Goal: Task Accomplishment & Management: Complete application form

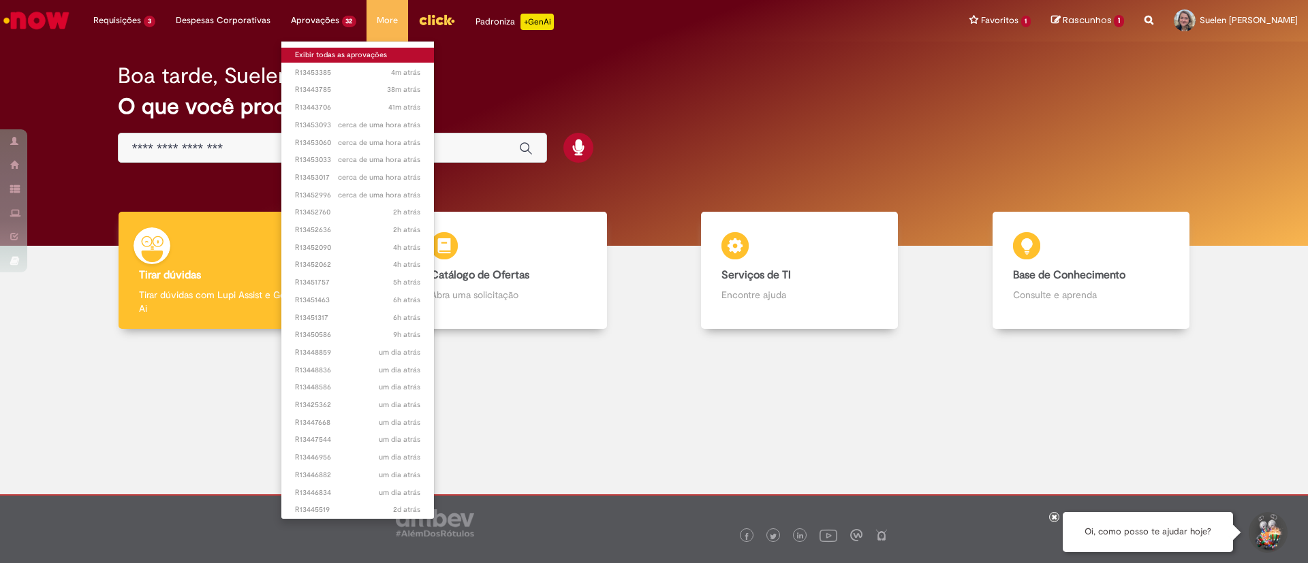
click at [326, 55] on link "Exibir todas as aprovações" at bounding box center [357, 55] width 153 height 15
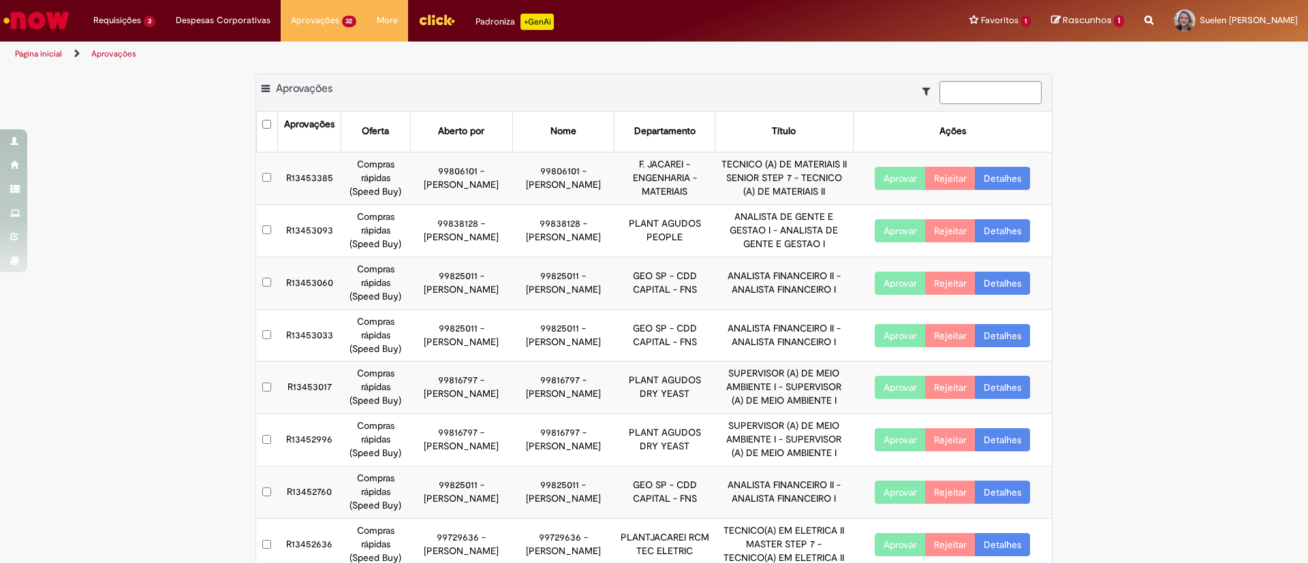
click at [1204, 213] on div "Exportar como PDF Exportar como Excel Exportar como CSV Aprovações Aprovações O…" at bounding box center [654, 401] width 1308 height 655
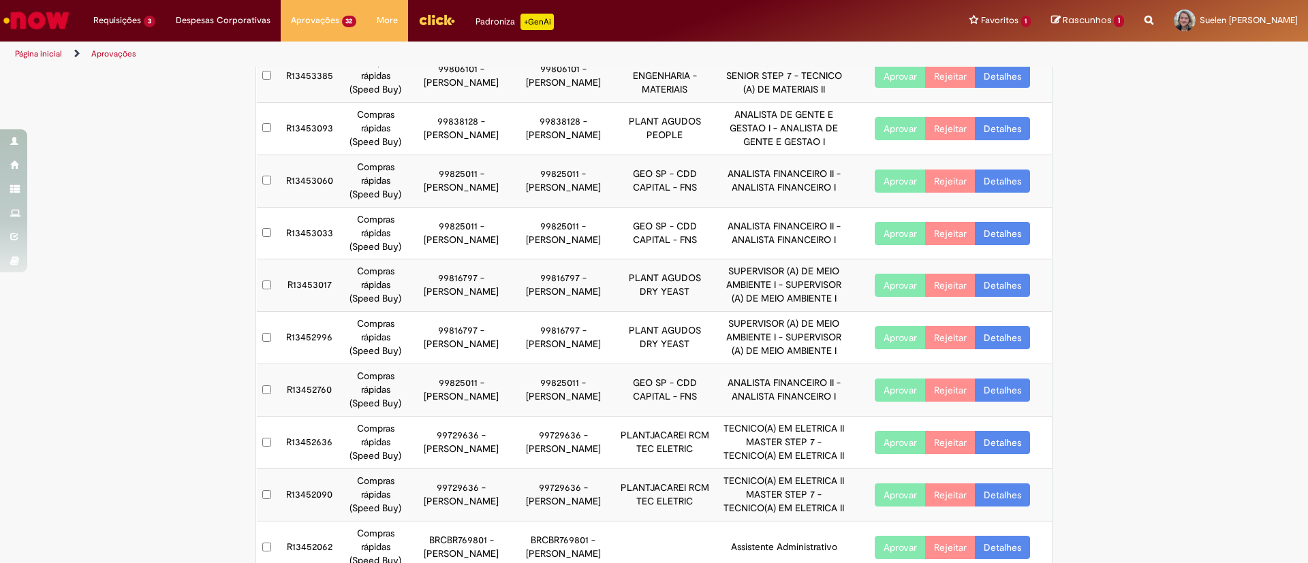
click at [296, 341] on td "R13452996" at bounding box center [308, 338] width 63 height 52
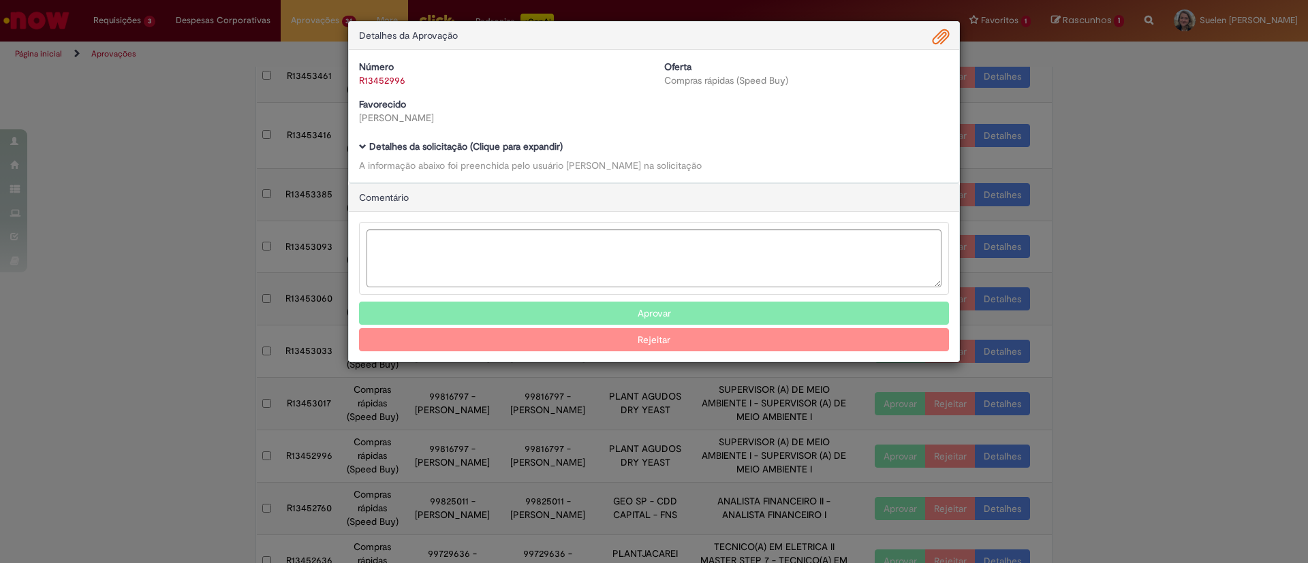
click at [1227, 309] on div "Detalhes da Aprovação Número R13452996 Oferta Compras rápidas (Speed Buy) Favor…" at bounding box center [654, 281] width 1308 height 563
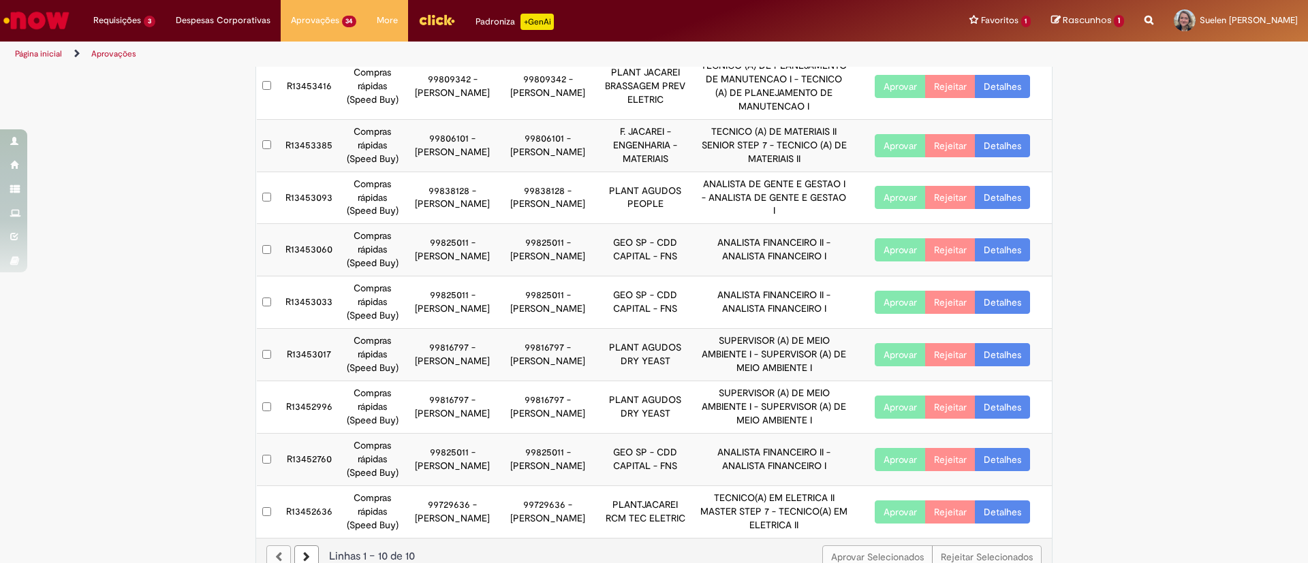
scroll to position [178, 0]
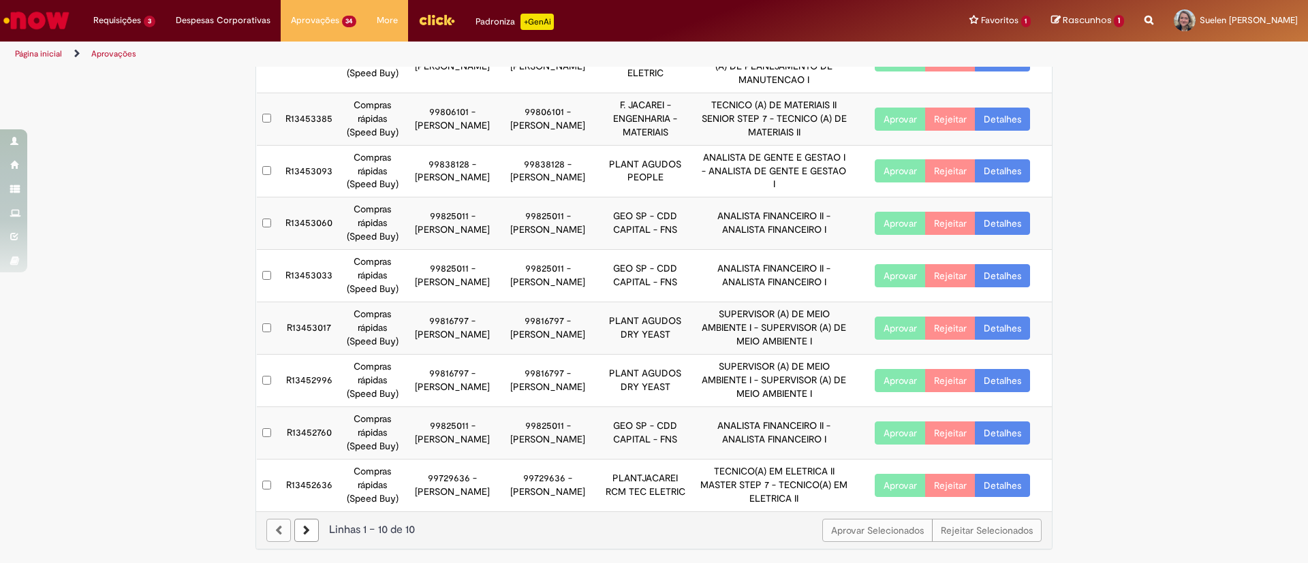
click at [306, 378] on td "R13452996" at bounding box center [308, 381] width 63 height 52
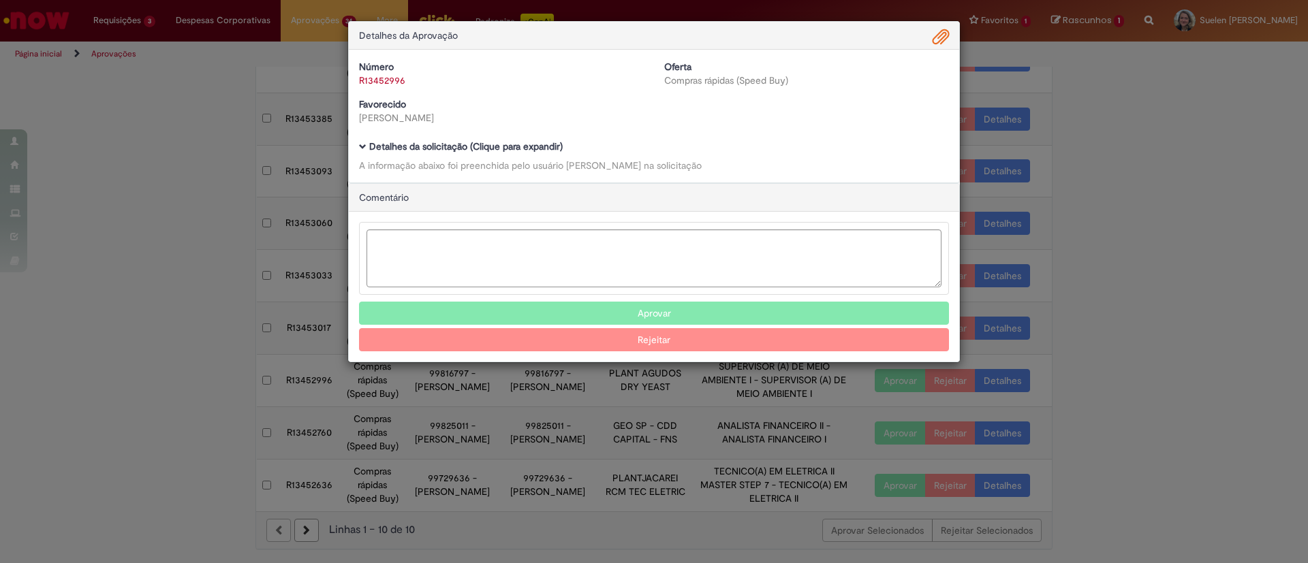
click at [430, 148] on b "Detalhes da solicitação (Clique para expandir)" at bounding box center [465, 146] width 193 height 12
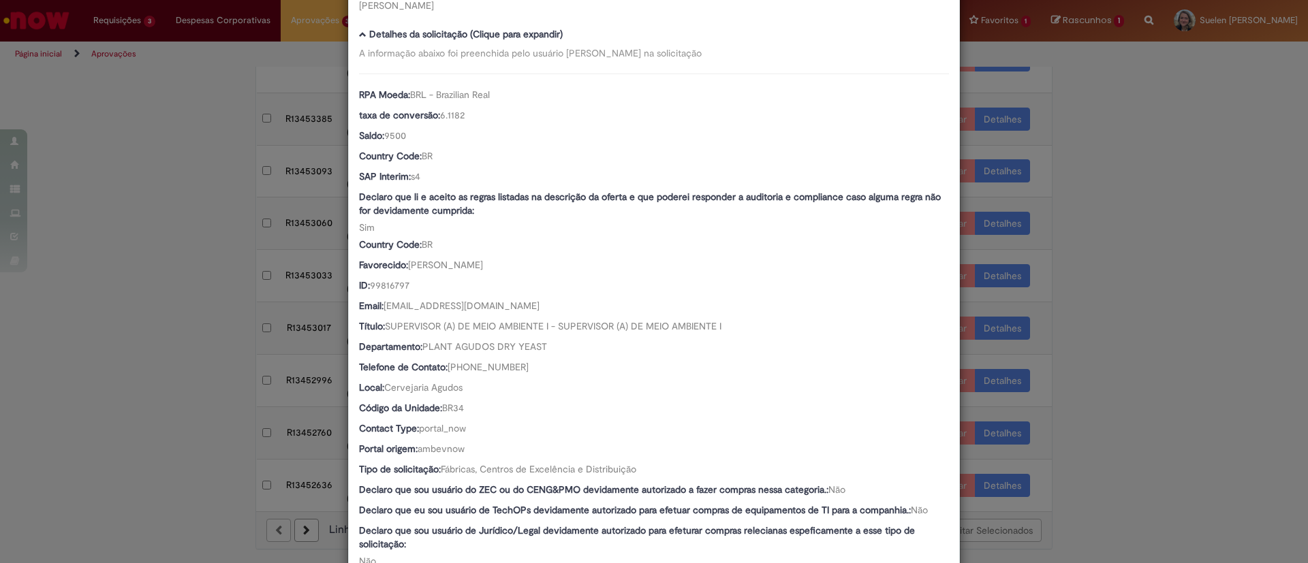
scroll to position [0, 0]
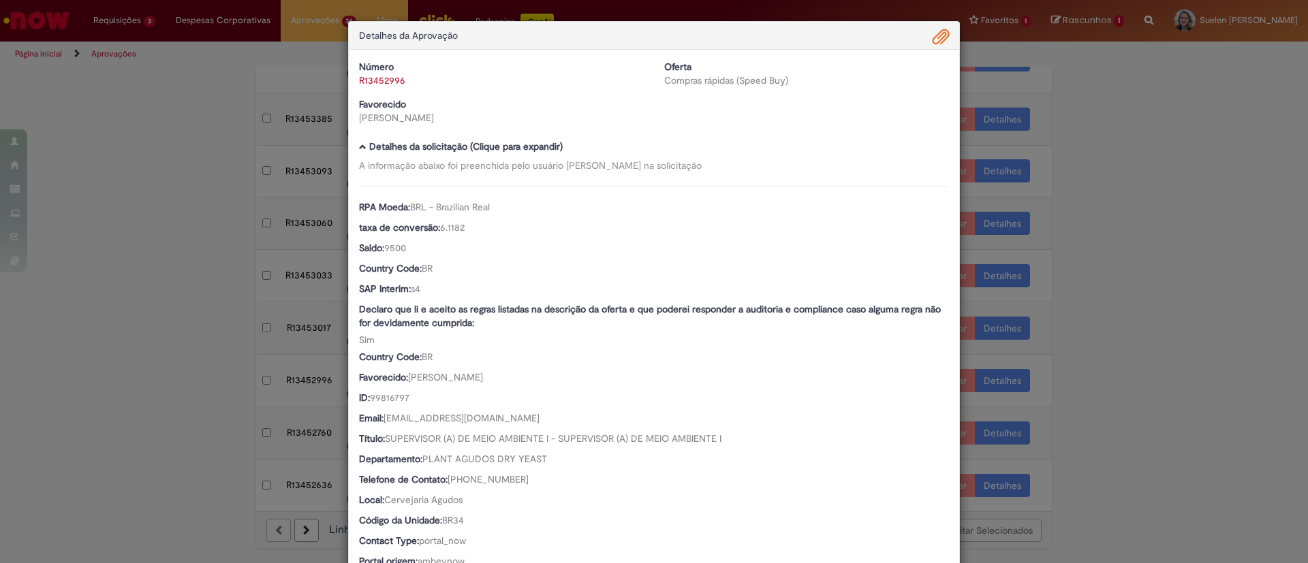
click at [185, 381] on div "Detalhes da Aprovação Número R13452996 Oferta Compras rápidas (Speed Buy) Favor…" at bounding box center [654, 281] width 1308 height 563
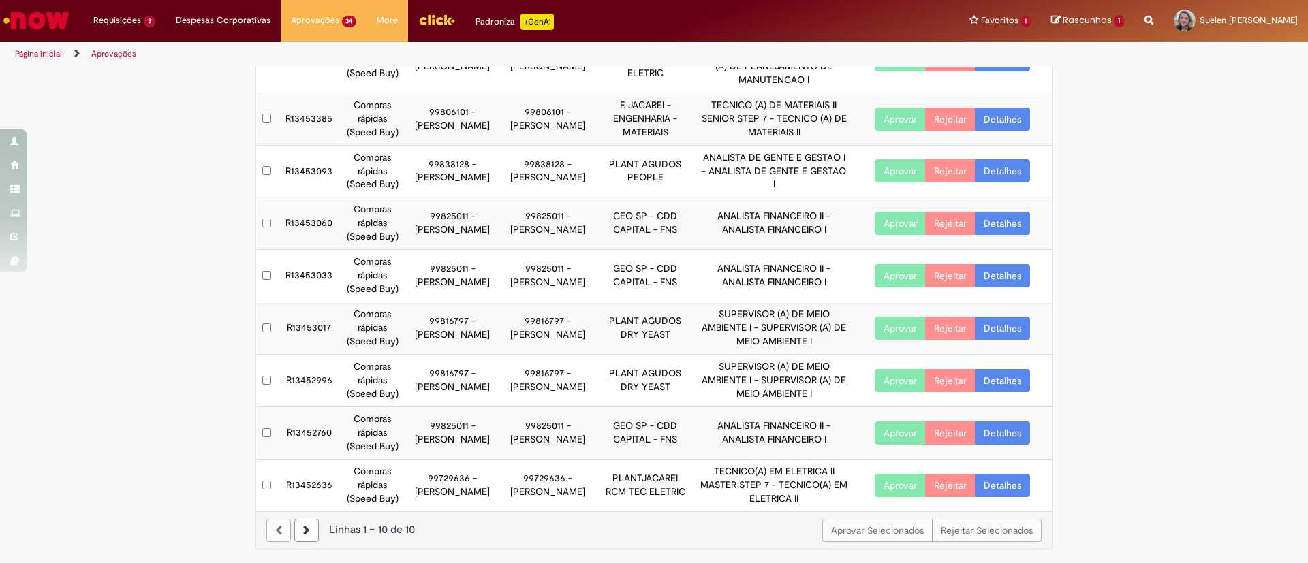
click at [303, 532] on icon at bounding box center [306, 531] width 7 height 10
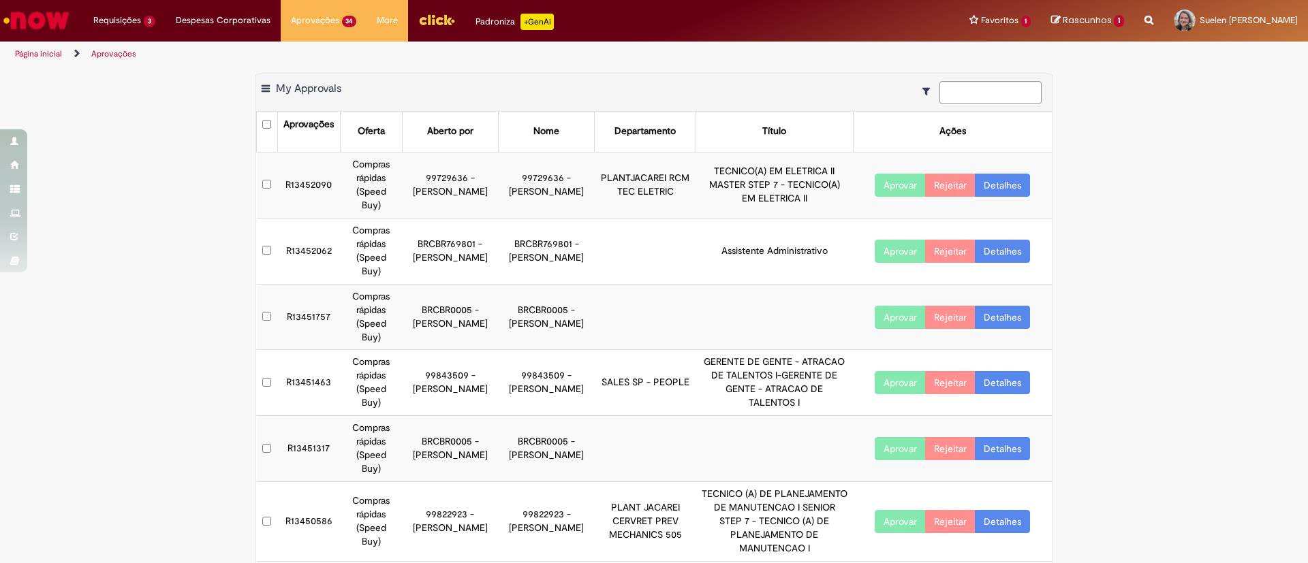
click at [879, 306] on button "Aprovar" at bounding box center [900, 317] width 51 height 23
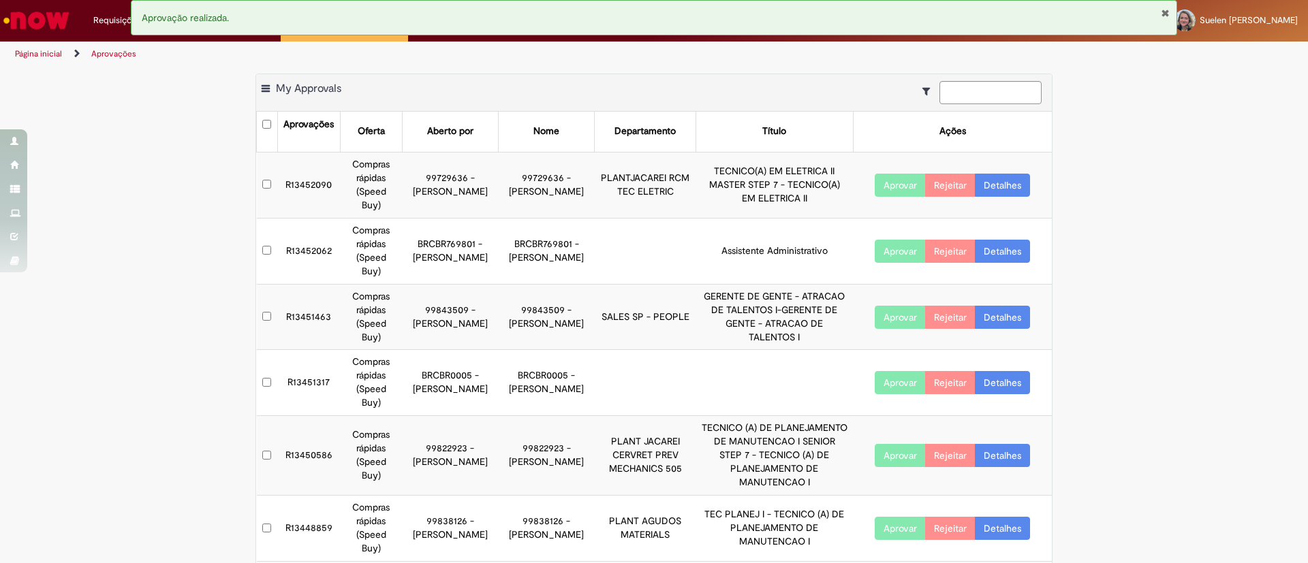
click at [884, 371] on button "Aprovar" at bounding box center [900, 382] width 51 height 23
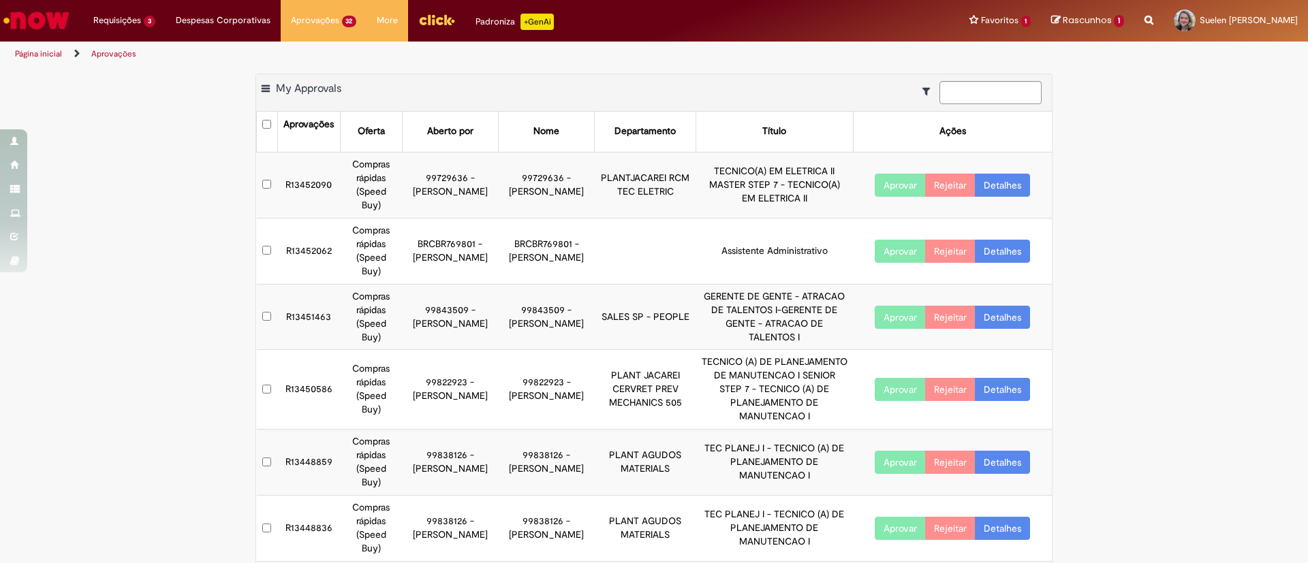
click at [1220, 371] on div "Exportar como PDF Exportar como Excel Exportar como CSV My Approvals Aprovações…" at bounding box center [654, 482] width 1308 height 817
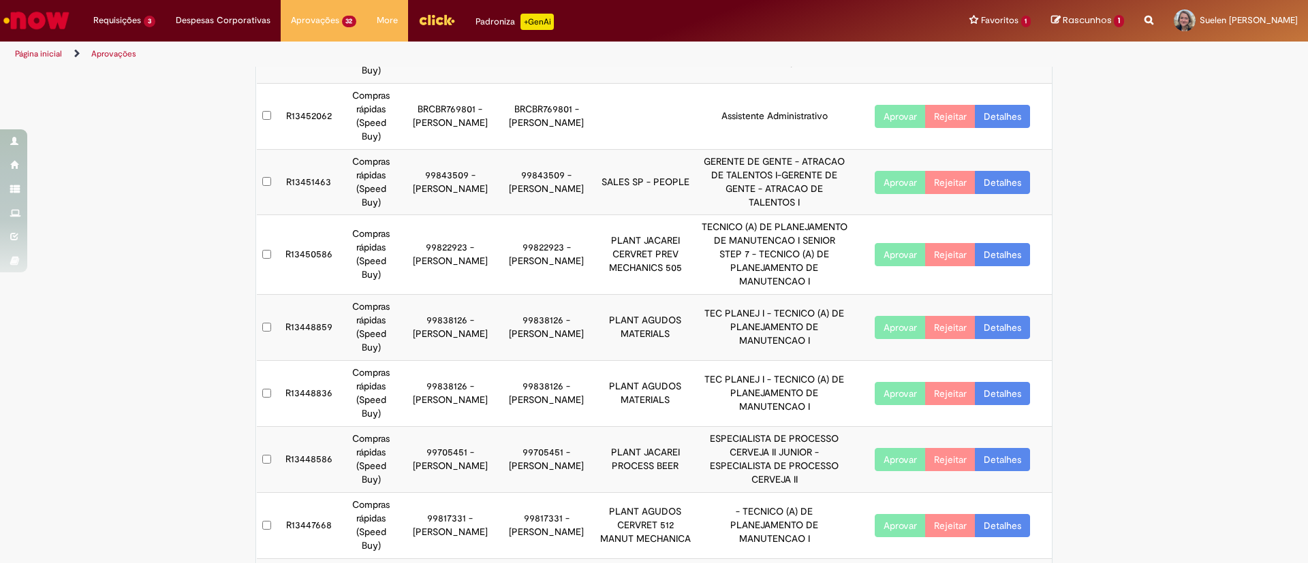
scroll to position [102, 0]
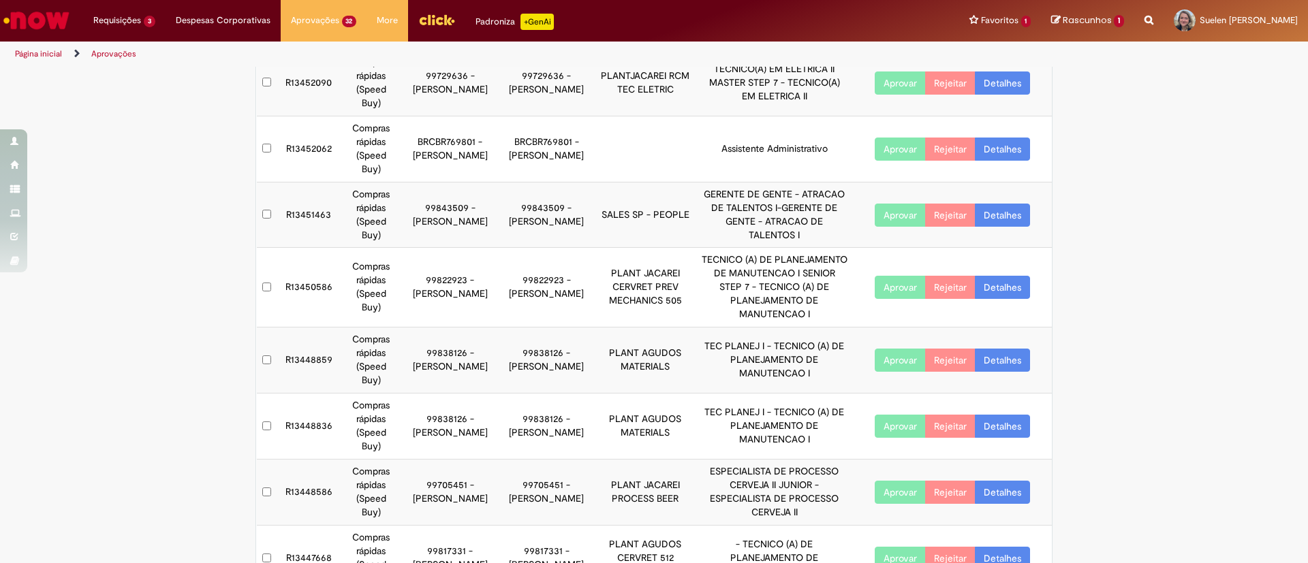
click at [300, 182] on td "R13451463" at bounding box center [308, 215] width 63 height 66
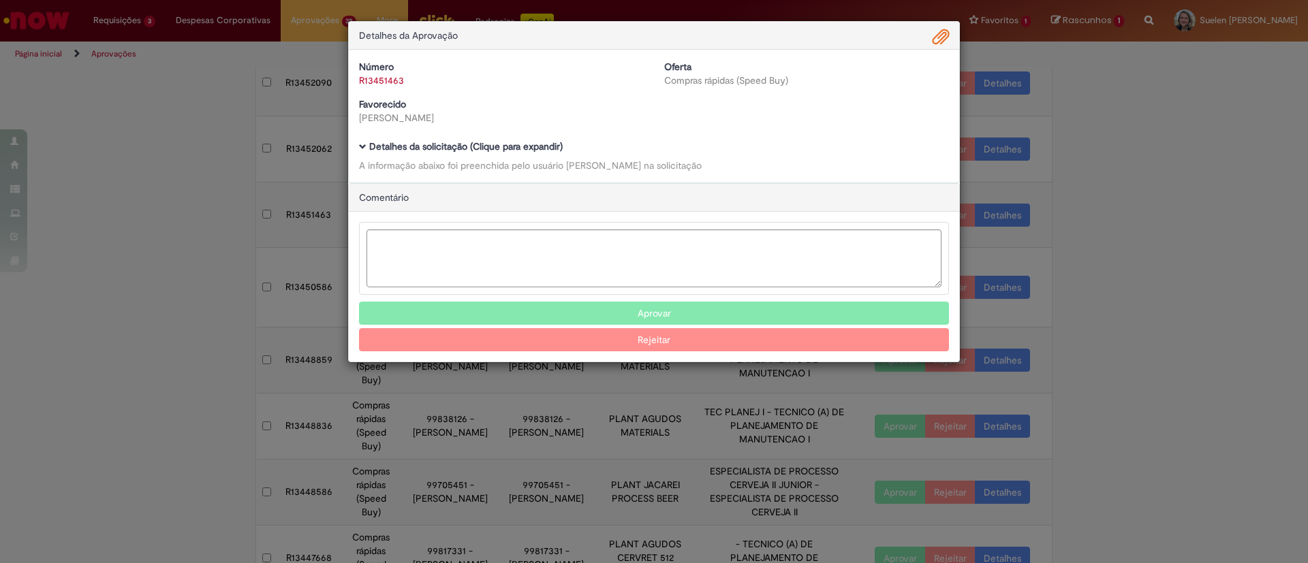
click at [432, 146] on b "Detalhes da solicitação (Clique para expandir)" at bounding box center [465, 146] width 193 height 12
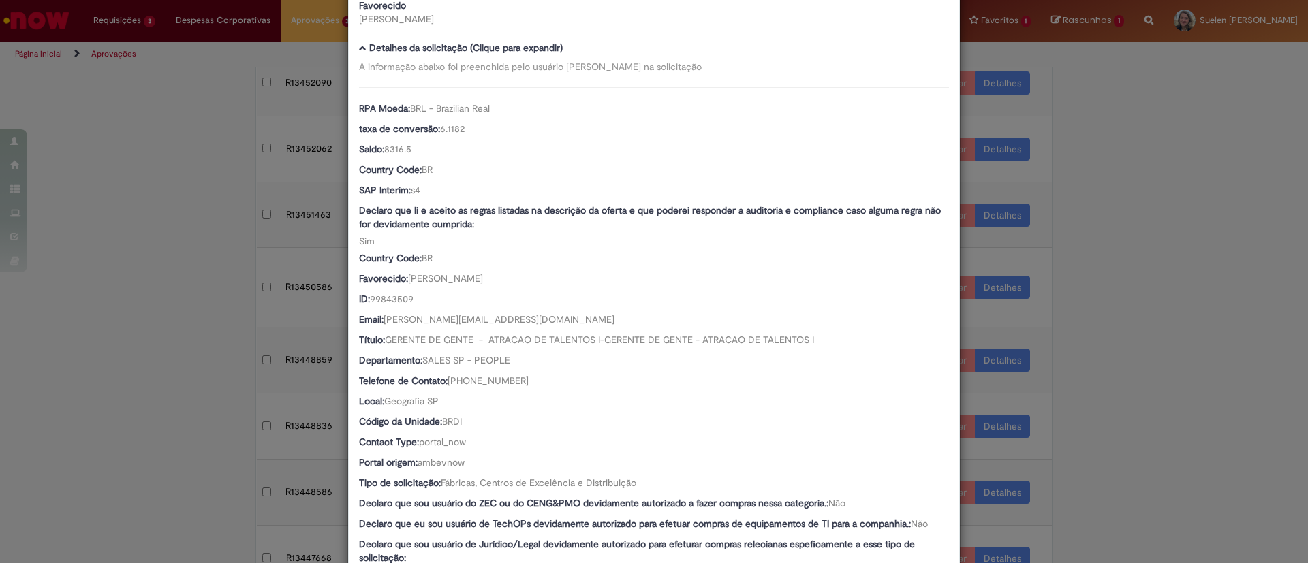
scroll to position [0, 0]
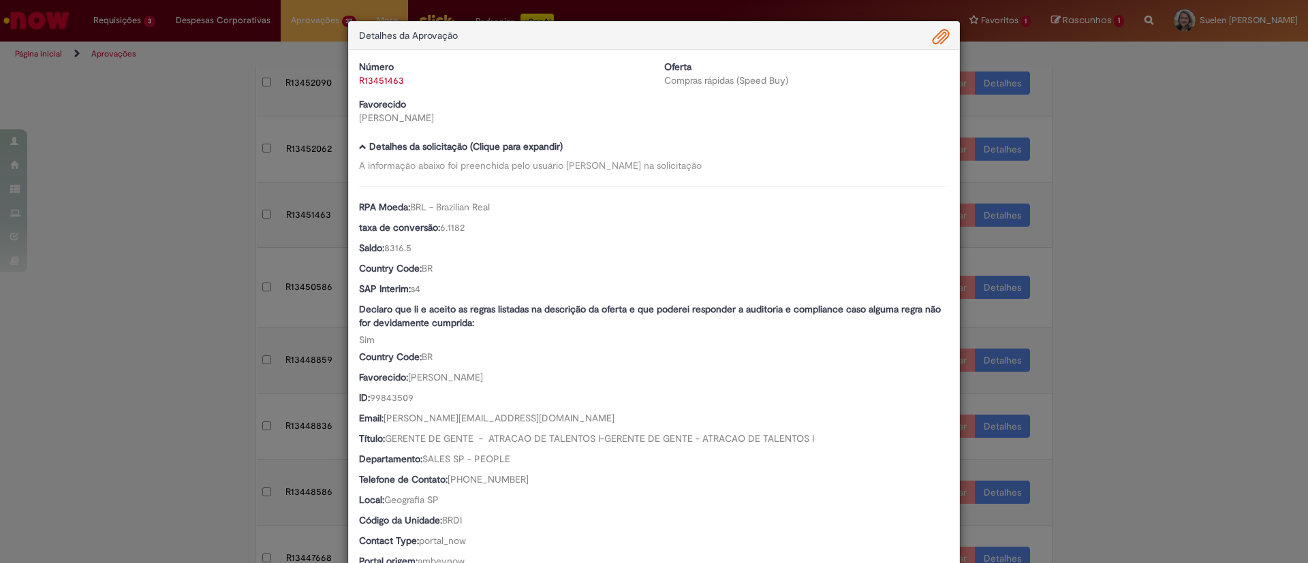
click at [387, 79] on link "R13451463" at bounding box center [381, 80] width 45 height 12
click at [435, 35] on link "Clique aqui" at bounding box center [419, 39] width 46 height 12
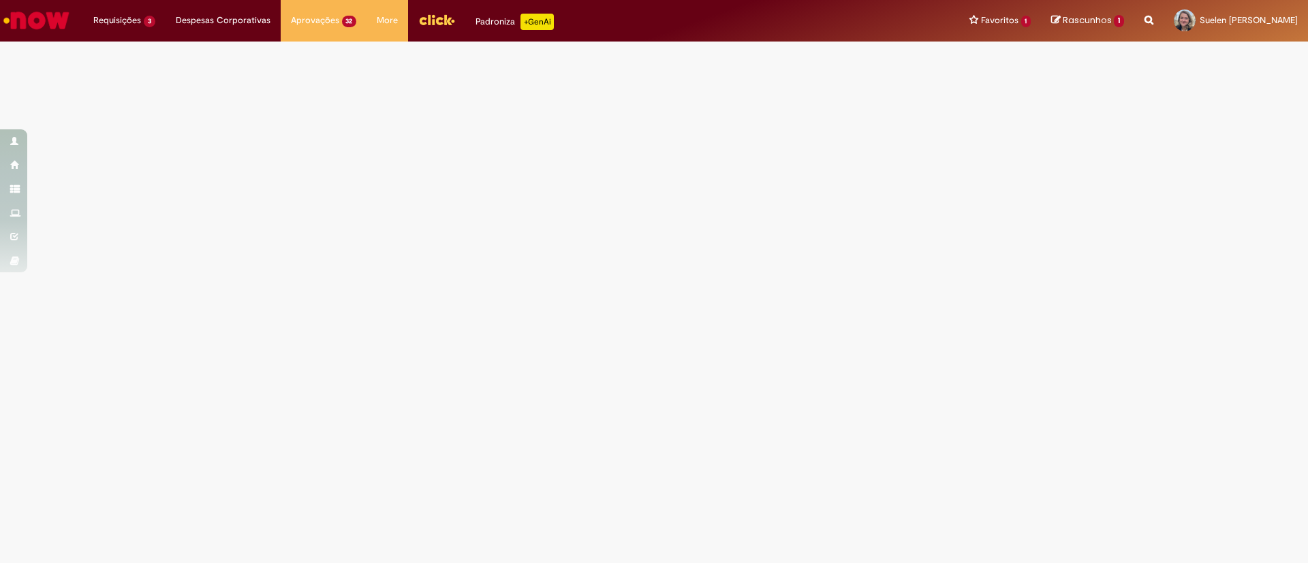
select select "*"
select select "*********"
select select "**********"
select select "*******"
select select "**********"
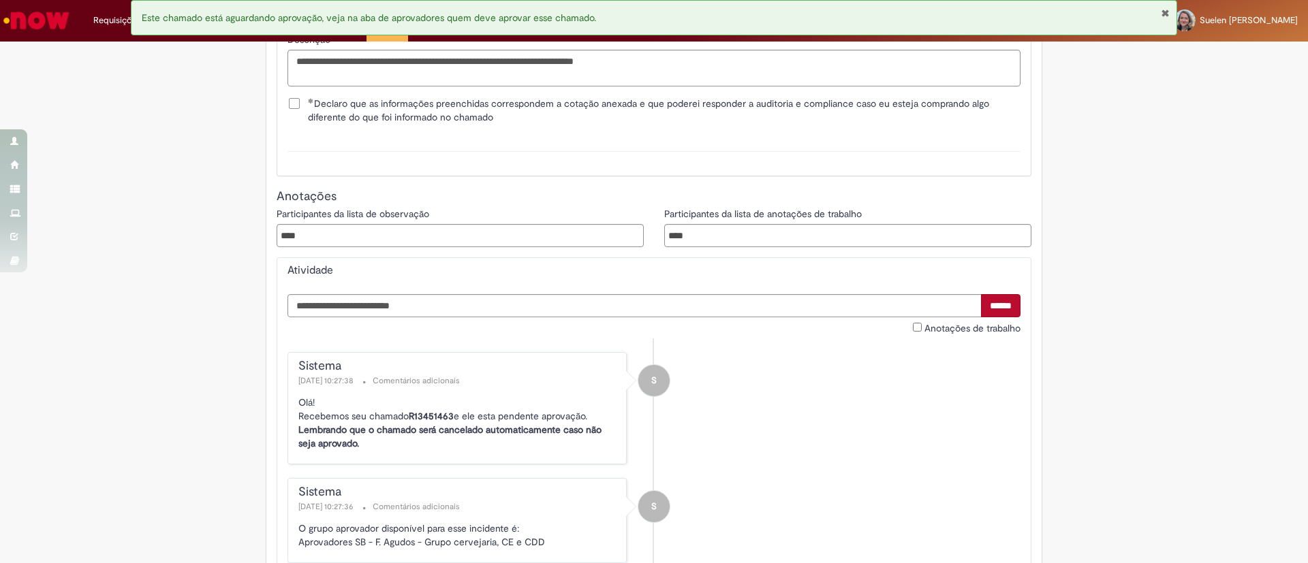
scroll to position [2554, 0]
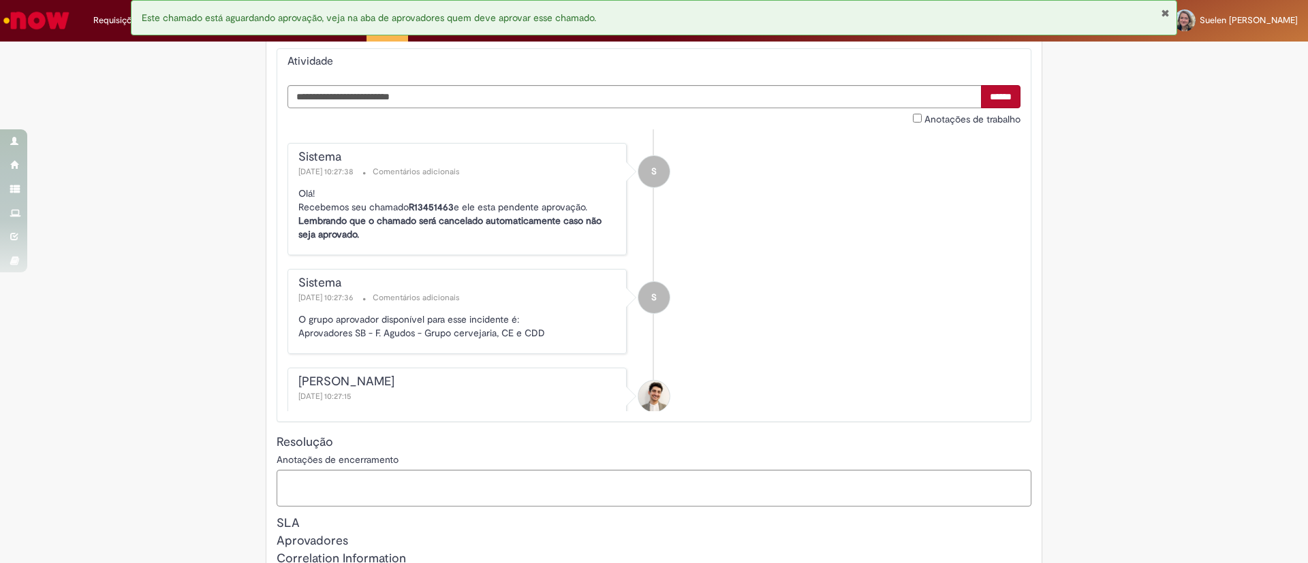
click at [1167, 12] on button "Fechar Notificação" at bounding box center [1165, 12] width 9 height 11
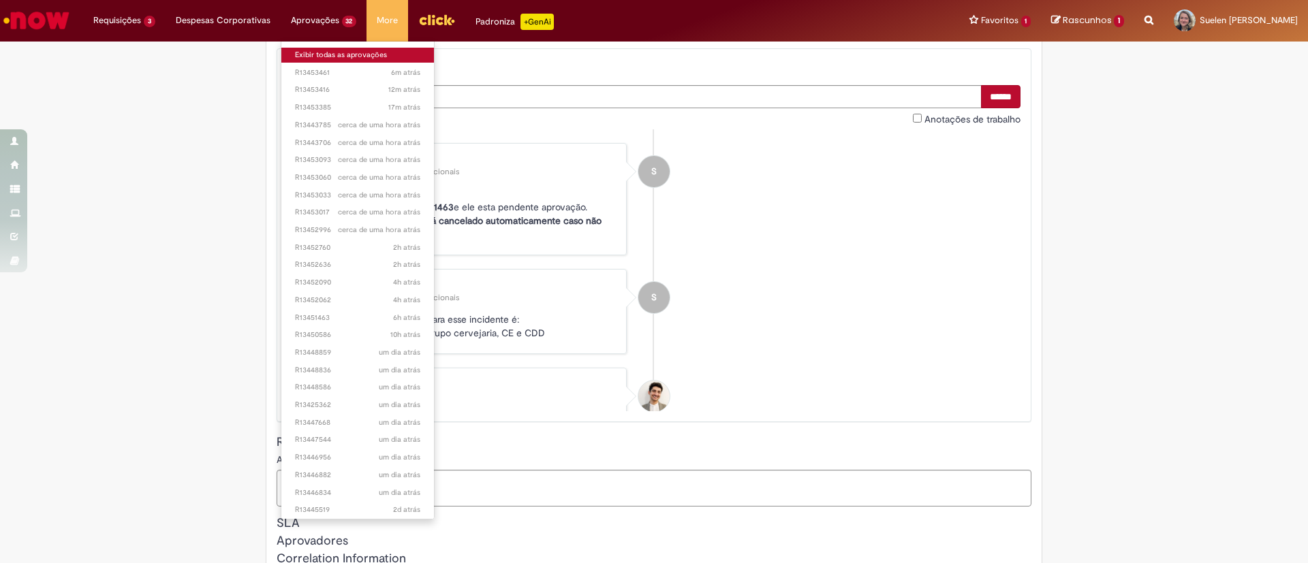
click at [320, 48] on link "Exibir todas as aprovações" at bounding box center [357, 55] width 153 height 15
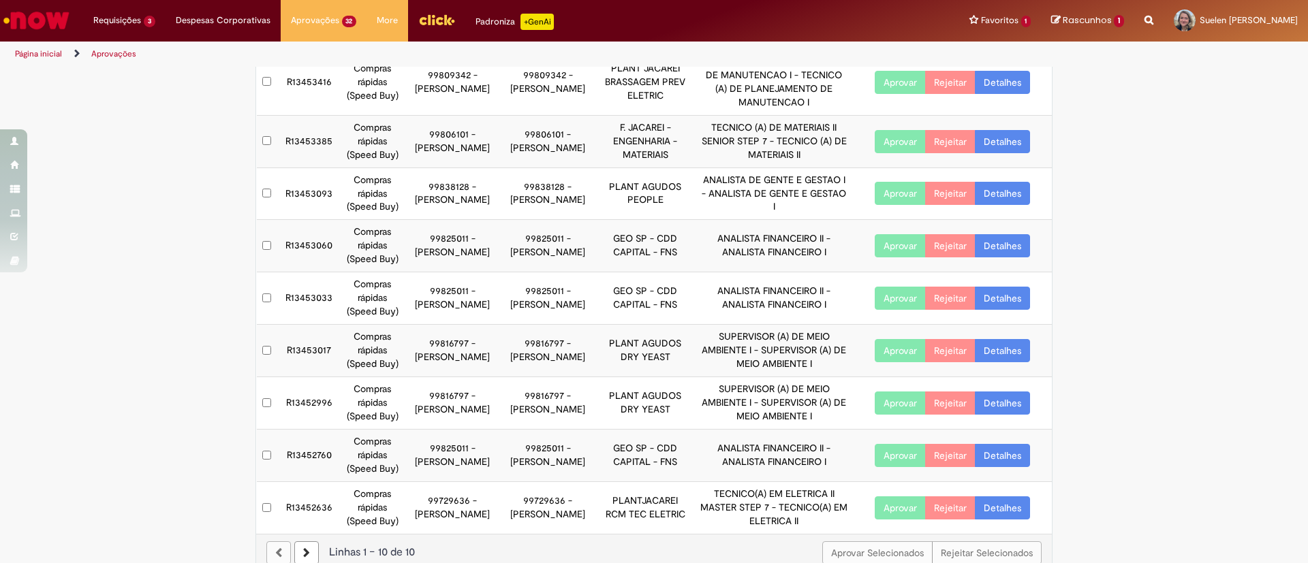
scroll to position [178, 0]
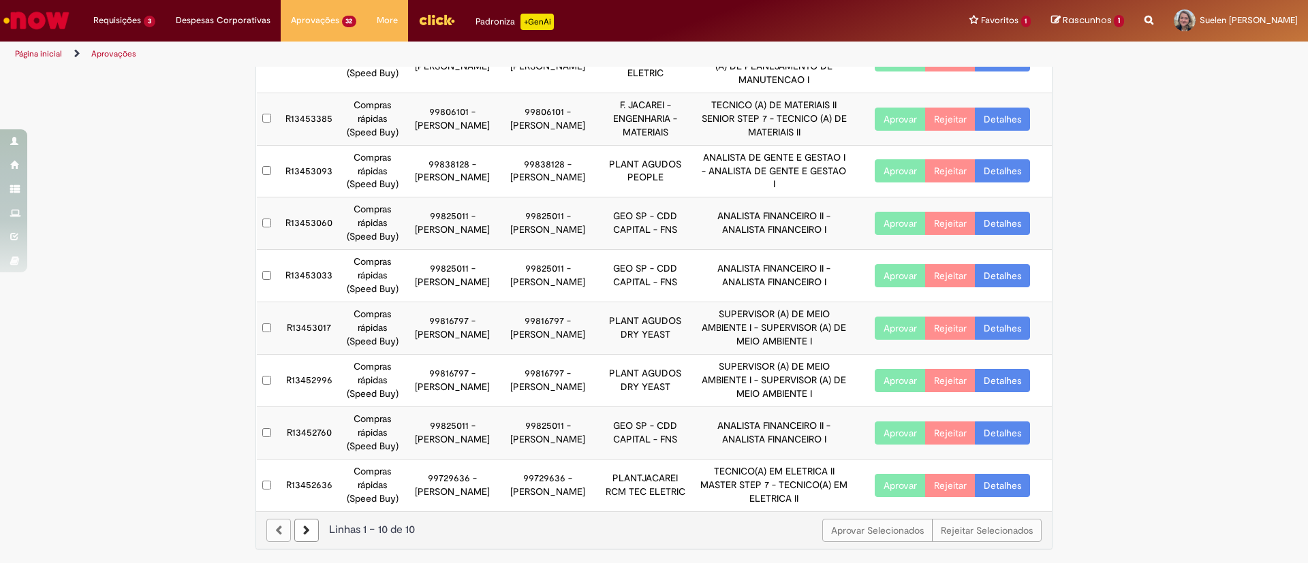
click at [303, 528] on icon at bounding box center [306, 531] width 7 height 10
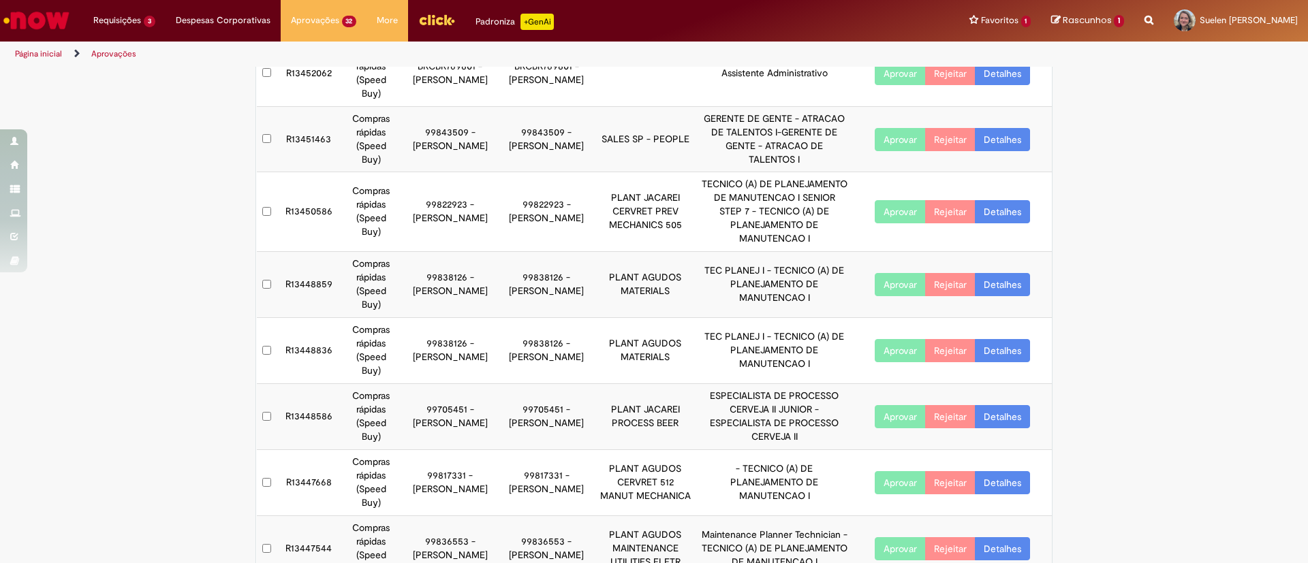
click at [878, 128] on button "Aprovar" at bounding box center [900, 139] width 51 height 23
